Goal: Task Accomplishment & Management: Manage account settings

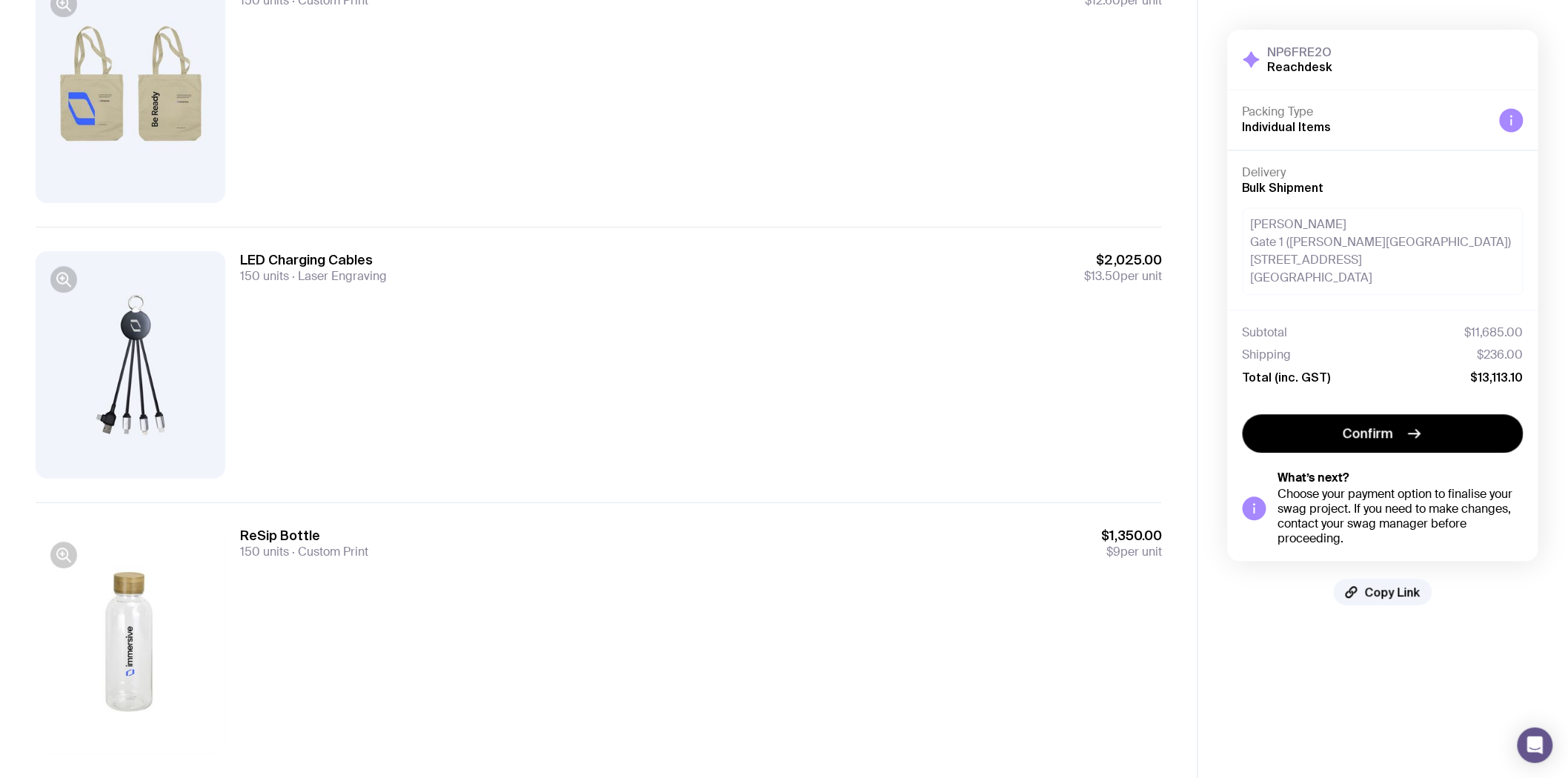
scroll to position [1318, 0]
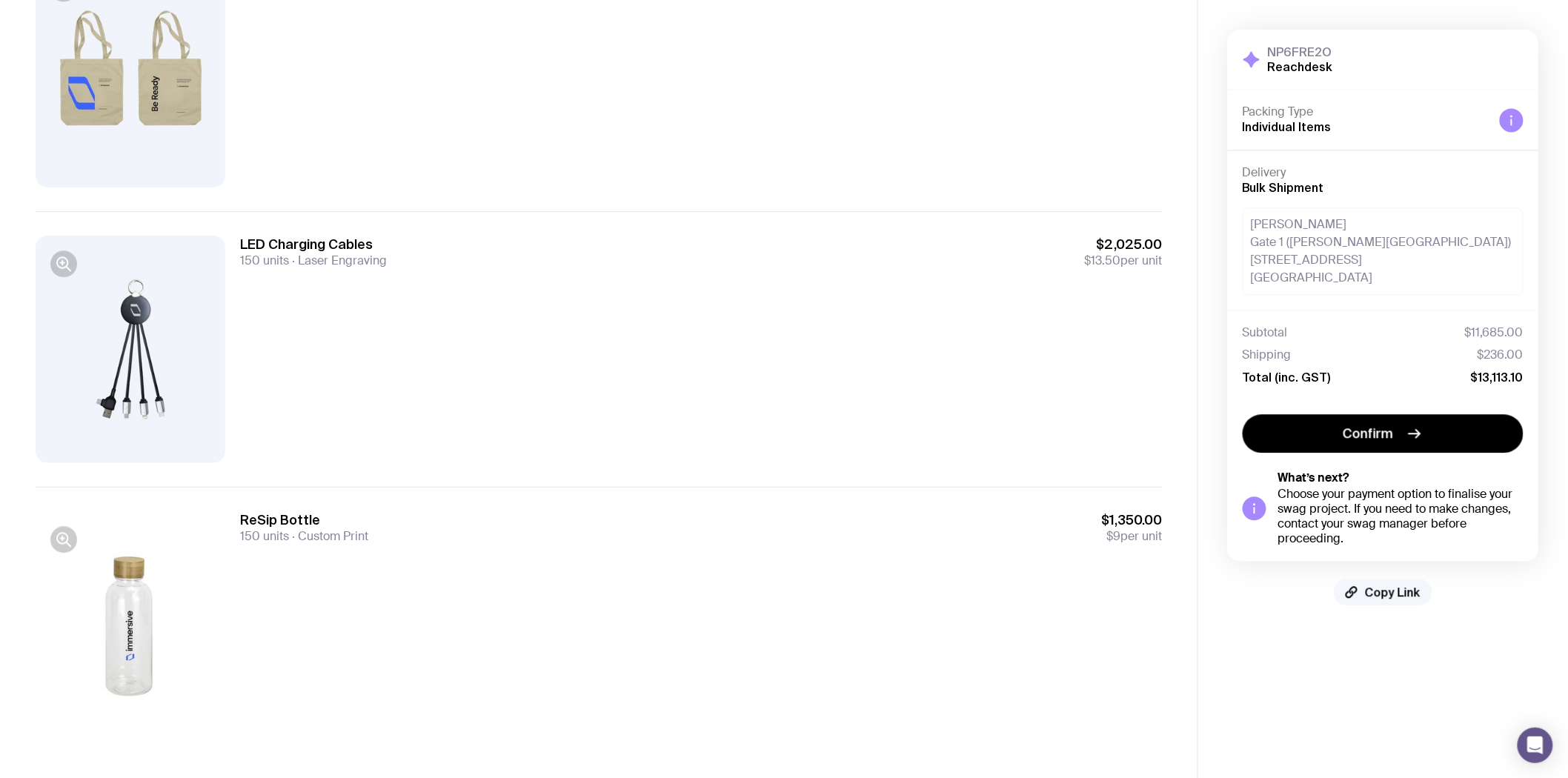
click at [1392, 585] on span "Copy Link" at bounding box center [1393, 591] width 56 height 14
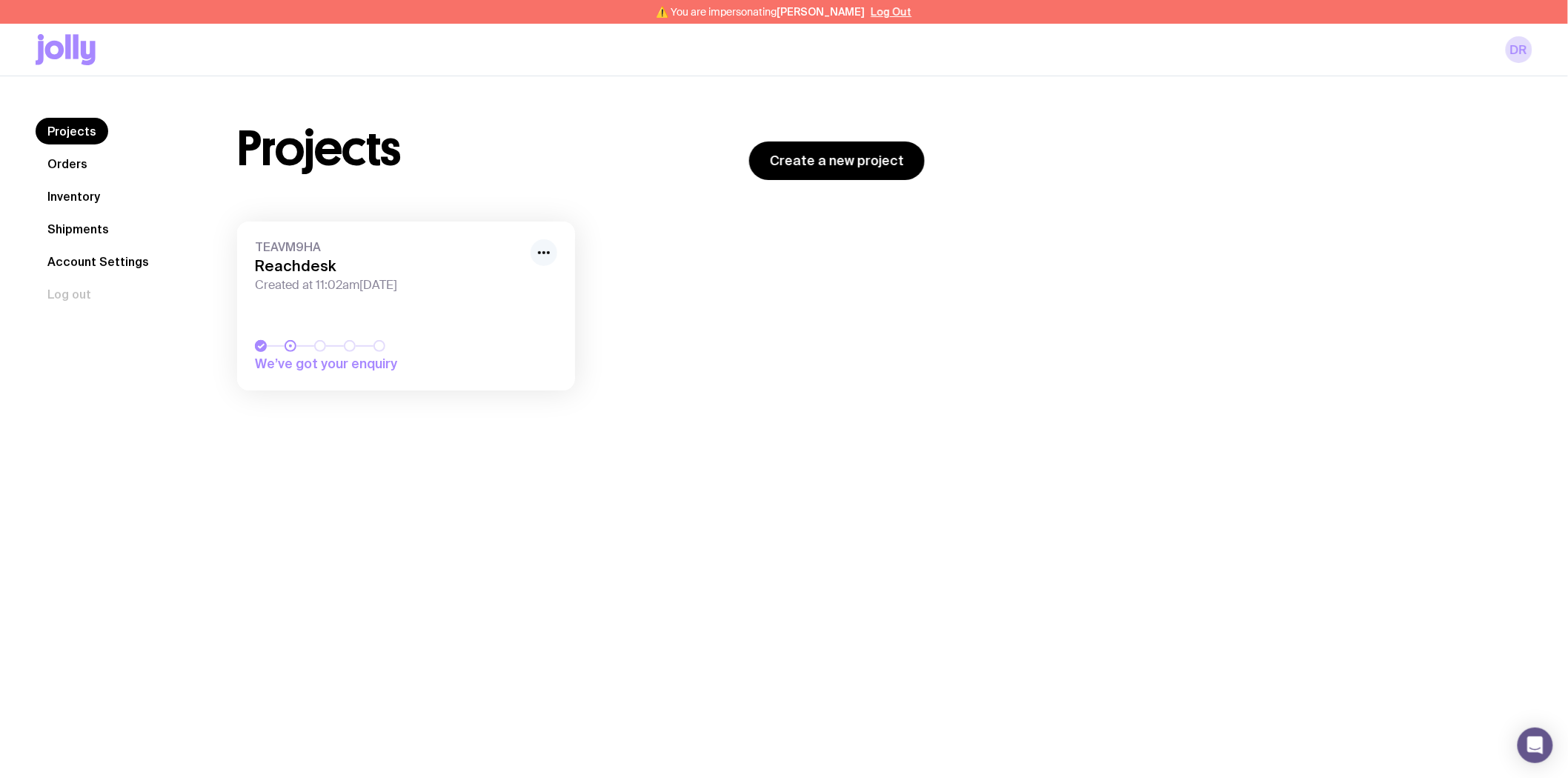
click at [550, 250] on icon "button" at bounding box center [544, 253] width 18 height 18
click at [522, 300] on button "Rename" at bounding box center [510, 307] width 71 height 14
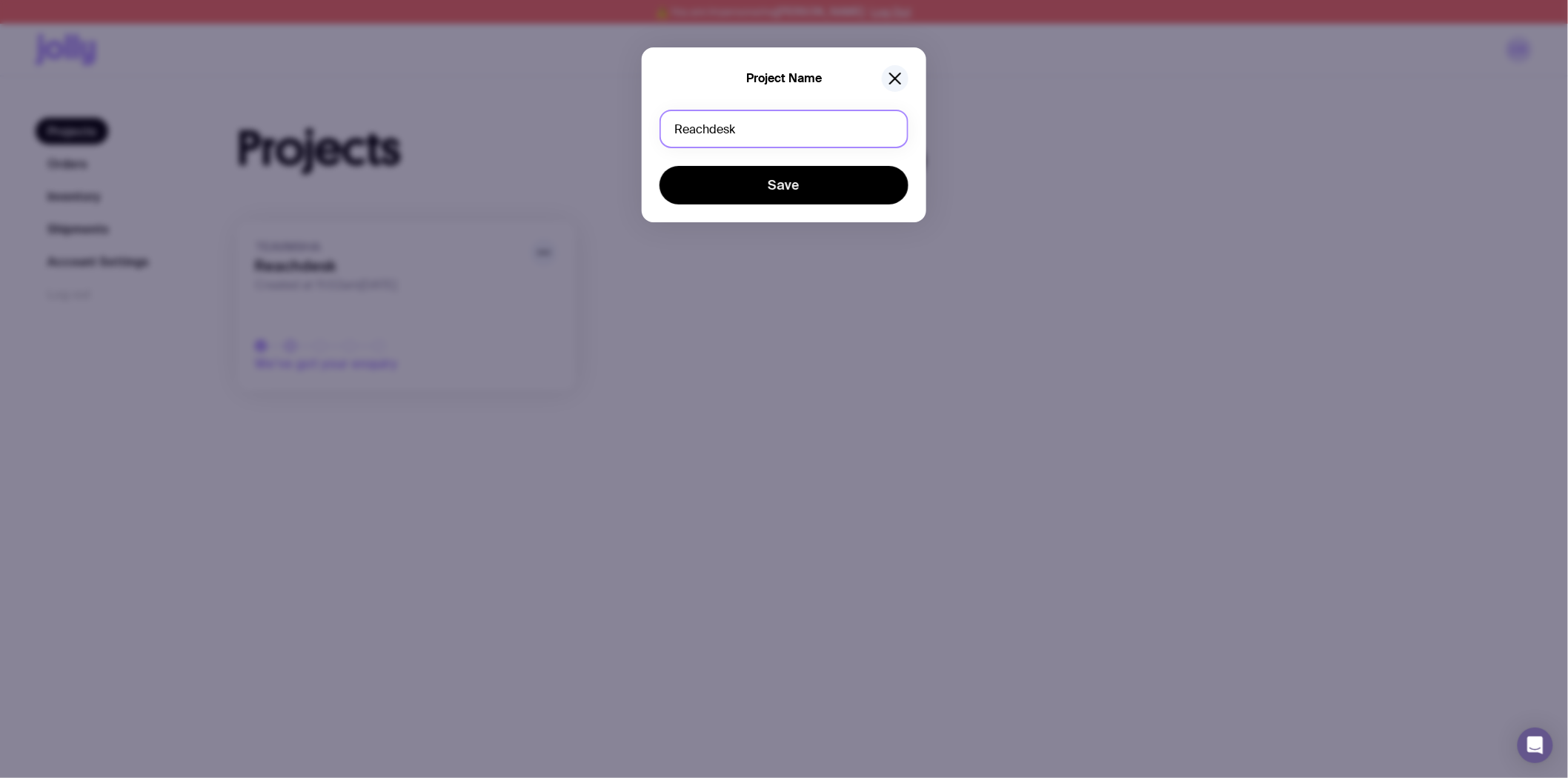
click at [752, 130] on input "Reachdesk" at bounding box center [784, 129] width 249 height 38
type input "Job Adder"
click at [660, 166] on button "Save" at bounding box center [784, 186] width 249 height 38
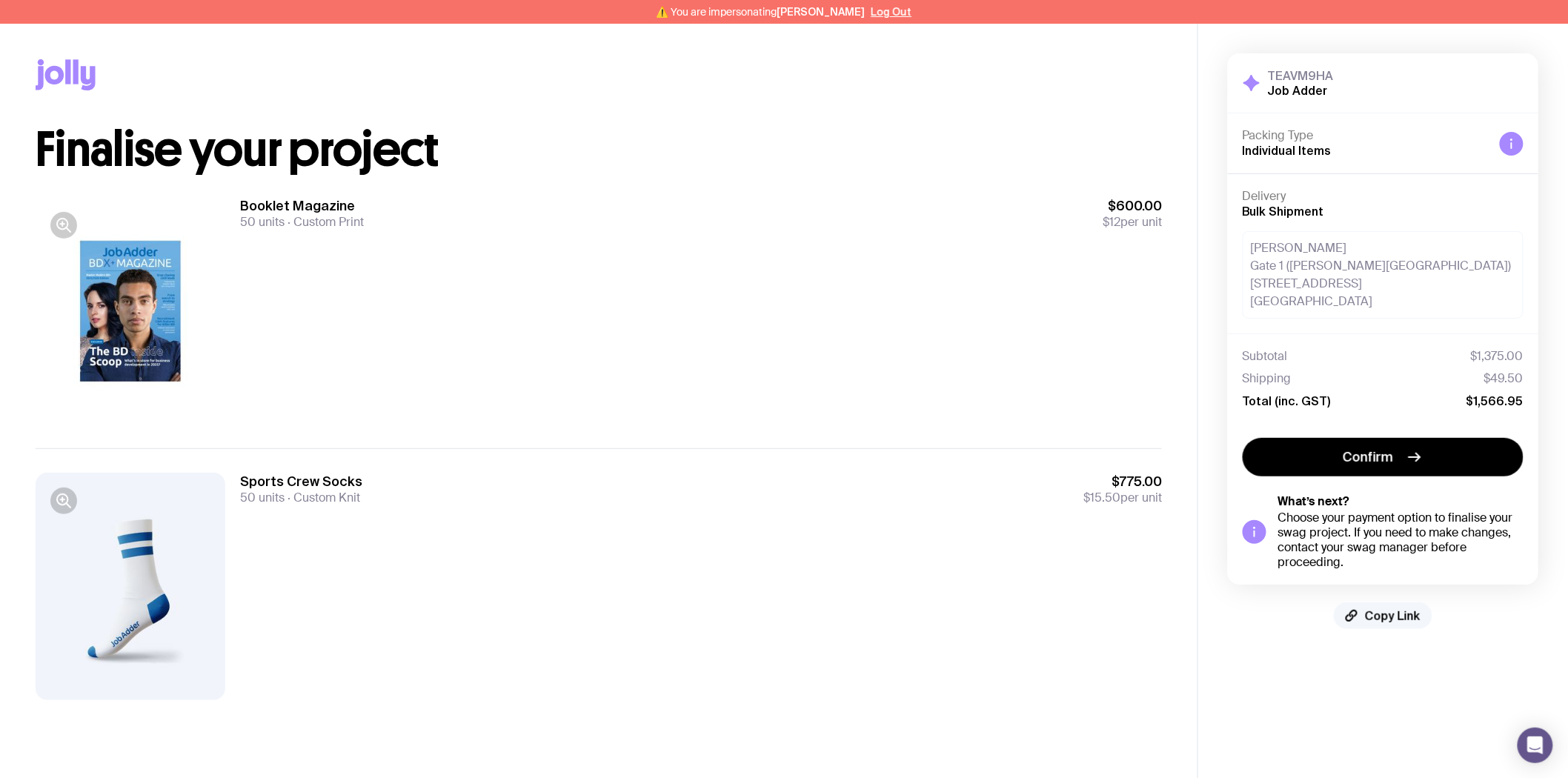
click at [1398, 609] on span "Copy Link" at bounding box center [1393, 615] width 56 height 14
